Goal: Information Seeking & Learning: Check status

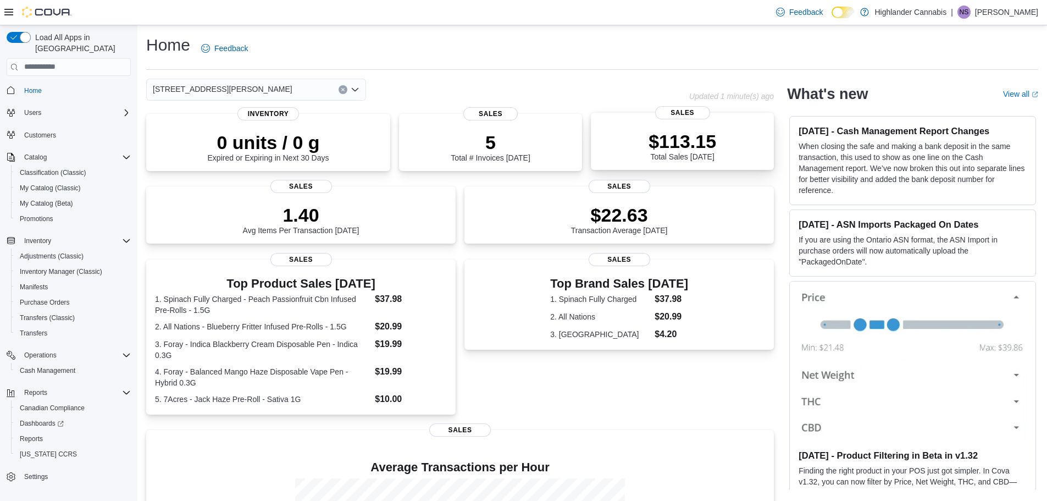
click at [606, 161] on div "$113.15 Total Sales Today" at bounding box center [683, 143] width 166 height 35
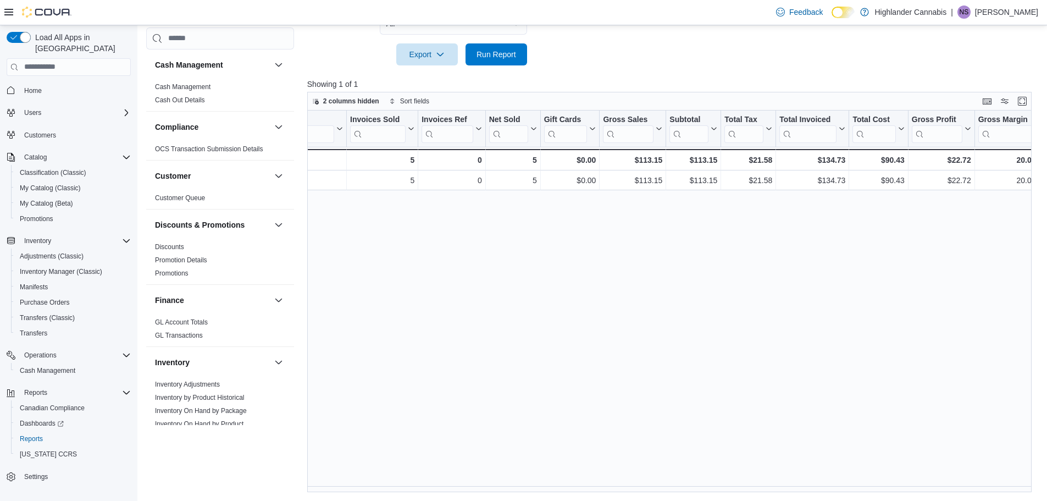
scroll to position [0, 120]
